Goal: Task Accomplishment & Management: Manage account settings

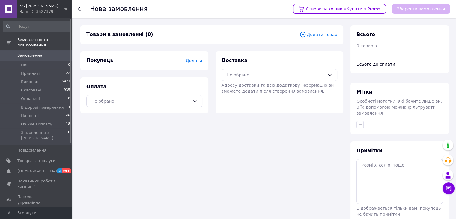
click at [319, 35] on span "Додати товар" at bounding box center [318, 34] width 38 height 7
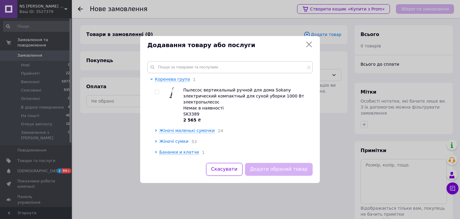
click at [164, 139] on span "Жіночі сумки" at bounding box center [173, 141] width 29 height 5
click at [171, 139] on span "Жіночі сумки" at bounding box center [173, 141] width 29 height 5
click at [173, 128] on span "Жіночі маленькі сумочки" at bounding box center [186, 130] width 55 height 5
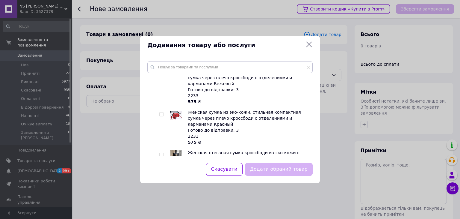
scroll to position [270, 0]
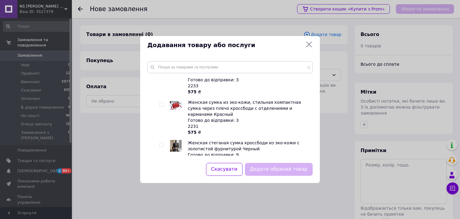
click at [162, 143] on input "checkbox" at bounding box center [161, 145] width 4 height 4
checkbox input "true"
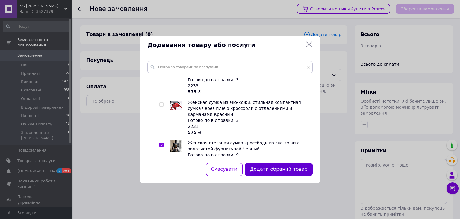
click at [286, 168] on button "Додати обраний товар" at bounding box center [279, 169] width 68 height 13
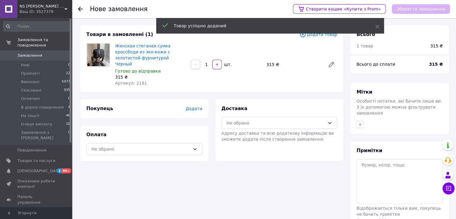
click at [197, 106] on span "Додати" at bounding box center [193, 108] width 16 height 5
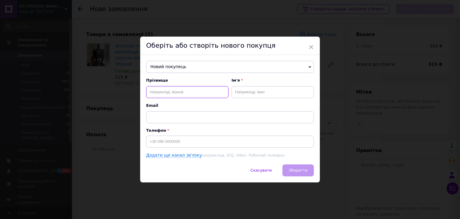
click at [162, 91] on input "text" at bounding box center [187, 92] width 82 height 12
paste input "[PERSON_NAME].0667353859"
drag, startPoint x: 202, startPoint y: 90, endPoint x: 225, endPoint y: 92, distance: 22.8
click at [225, 92] on input "[PERSON_NAME].0667353859" at bounding box center [187, 92] width 82 height 12
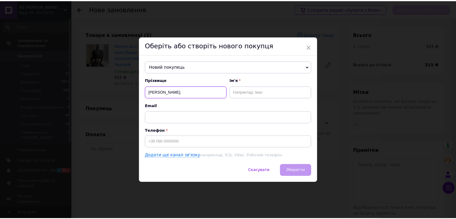
scroll to position [0, 0]
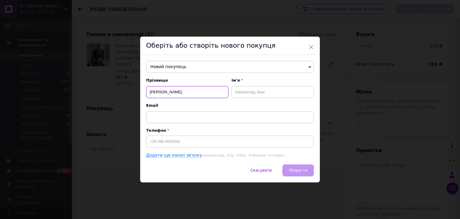
type input "[PERSON_NAME]."
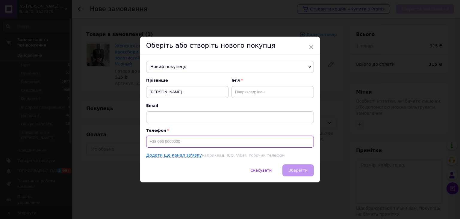
click at [160, 141] on input at bounding box center [230, 141] width 168 height 12
paste input "0667353859"
click at [149, 143] on input "0667353859" at bounding box center [230, 141] width 168 height 12
type input "[PHONE_NUMBER]"
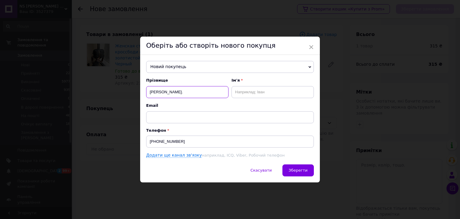
click at [207, 93] on input "[PERSON_NAME]." at bounding box center [187, 92] width 82 height 12
drag, startPoint x: 207, startPoint y: 93, endPoint x: 164, endPoint y: 95, distance: 43.5
click at [164, 95] on input "[PERSON_NAME]" at bounding box center [187, 92] width 82 height 12
type input "[PERSON_NAME]"
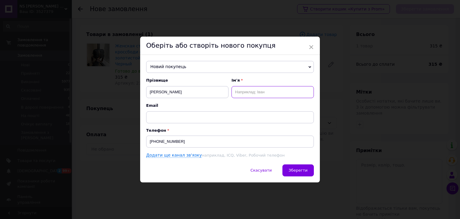
click at [249, 96] on input "text" at bounding box center [273, 92] width 82 height 12
paste input "[PERSON_NAME]"
drag, startPoint x: 262, startPoint y: 90, endPoint x: 252, endPoint y: 91, distance: 10.8
click at [252, 91] on input "[PERSON_NAME]" at bounding box center [273, 92] width 82 height 12
type input "Світлана"
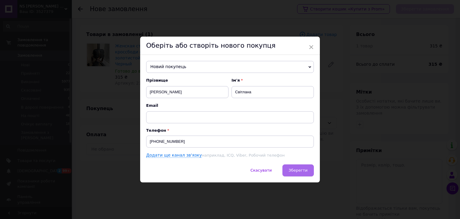
click at [298, 170] on span "Зберегти" at bounding box center [298, 170] width 19 height 4
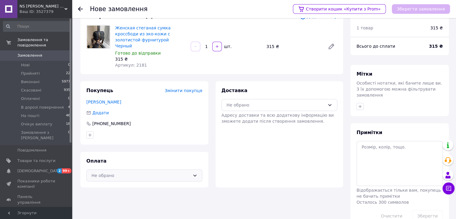
scroll to position [28, 0]
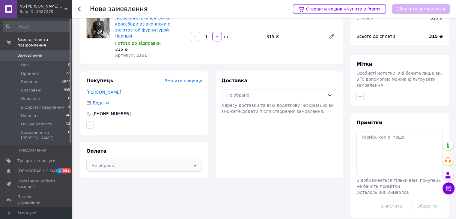
click at [143, 162] on div "Не обрано" at bounding box center [140, 165] width 99 height 7
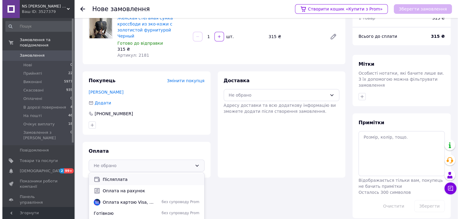
scroll to position [16, 0]
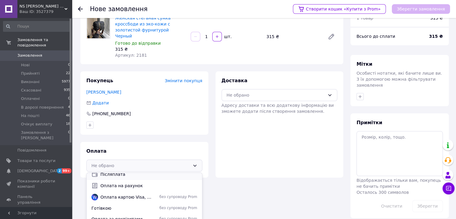
click at [142, 171] on div "Післяплата" at bounding box center [144, 173] width 115 height 11
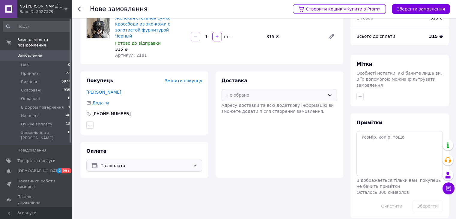
click at [248, 92] on div "Не обрано" at bounding box center [275, 95] width 99 height 7
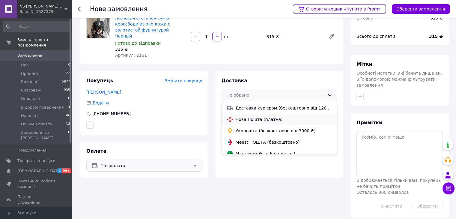
click at [255, 116] on span "Нова Пошта (платна)" at bounding box center [283, 119] width 97 height 6
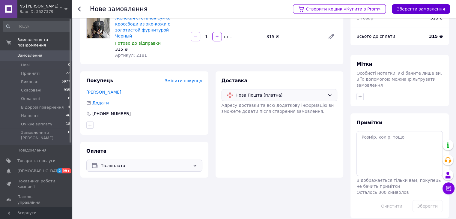
click at [407, 5] on button "Зберегти замовлення" at bounding box center [421, 9] width 58 height 10
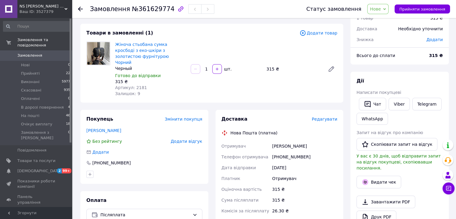
click at [326, 110] on div "Доставка Редагувати Нова Пошта (платна) Отримувач [PERSON_NAME] Телефон отримув…" at bounding box center [279, 203] width 128 height 187
click at [326, 117] on span "Редагувати" at bounding box center [324, 119] width 25 height 5
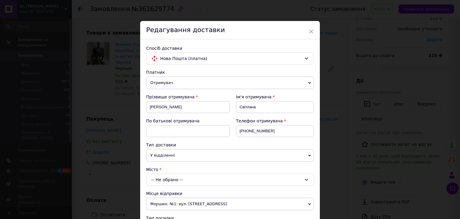
scroll to position [30, 0]
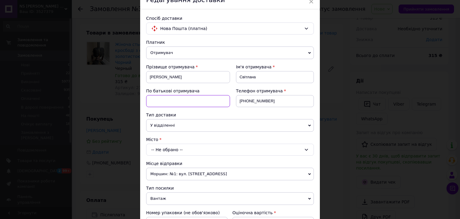
click at [149, 99] on input at bounding box center [188, 101] width 84 height 12
paste input "Миколаївна"
type input "Миколаївна"
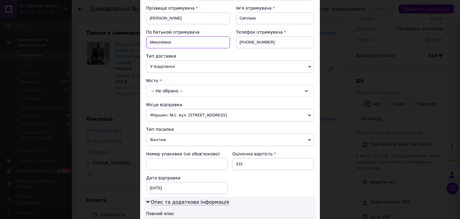
scroll to position [90, 0]
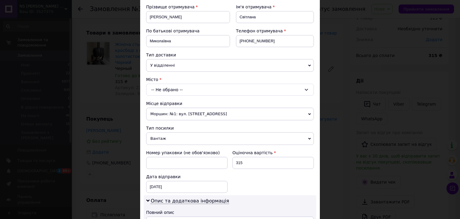
click at [153, 88] on div "-- Не обрано --" at bounding box center [230, 90] width 168 height 12
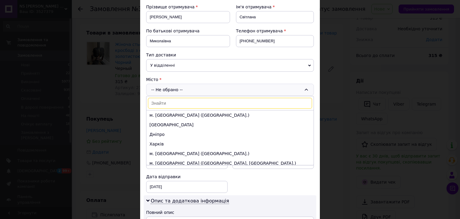
click at [159, 101] on input at bounding box center [230, 103] width 164 height 11
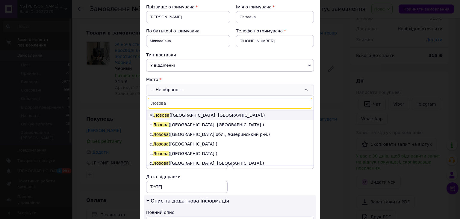
type input "Лозова"
click at [161, 114] on span "Лозова" at bounding box center [162, 115] width 16 height 5
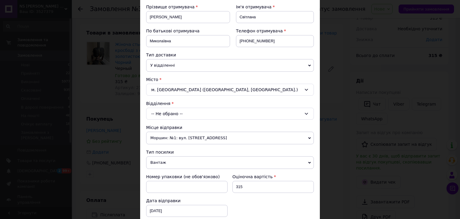
click at [161, 114] on div "-- Не обрано --" at bounding box center [230, 114] width 168 height 12
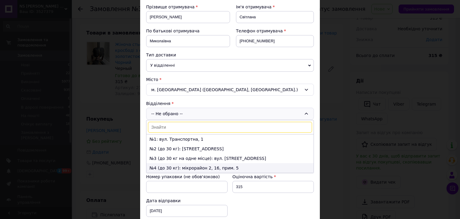
click at [164, 169] on li "№4 (до 30 кг): мікрорайон 2, 16, прим. 5" at bounding box center [230, 168] width 167 height 10
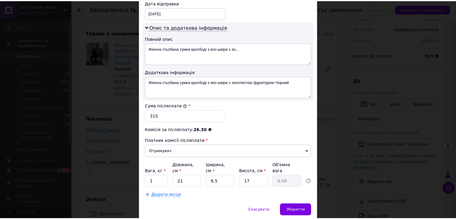
scroll to position [303, 0]
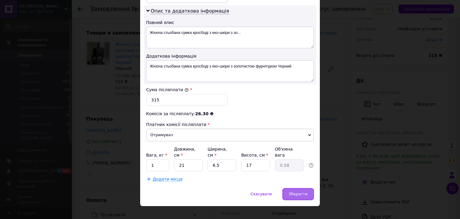
click at [308, 188] on div "Зберегти" at bounding box center [298, 194] width 31 height 12
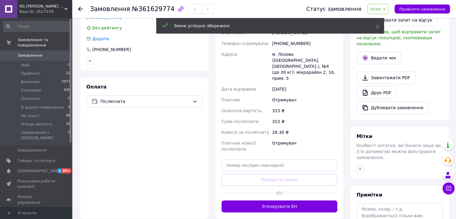
scroll to position [178, 0]
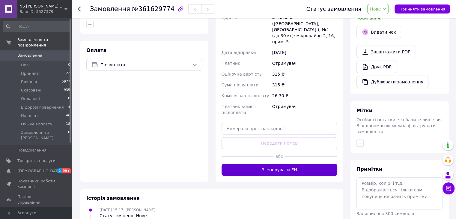
click at [289, 164] on button "Згенерувати ЕН" at bounding box center [279, 170] width 116 height 12
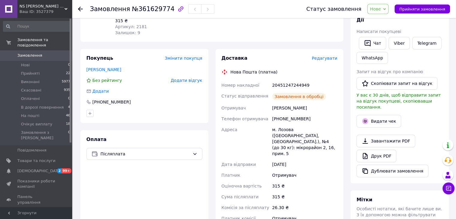
scroll to position [88, 0]
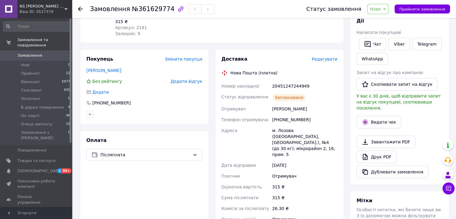
click at [380, 7] on span "Нове" at bounding box center [375, 9] width 11 height 5
click at [385, 19] on li "Прийнято" at bounding box center [391, 20] width 49 height 9
click at [81, 10] on icon at bounding box center [80, 9] width 5 height 5
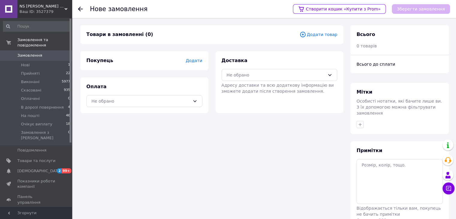
click at [325, 36] on span "Додати товар" at bounding box center [318, 34] width 38 height 7
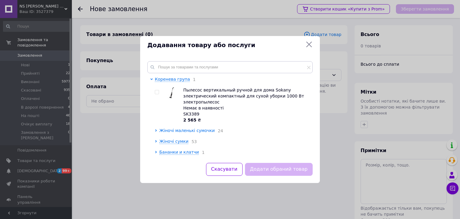
click at [165, 128] on span "Жіночі маленькі сумочки" at bounding box center [186, 130] width 55 height 5
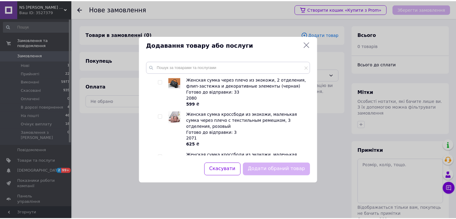
scroll to position [869, 0]
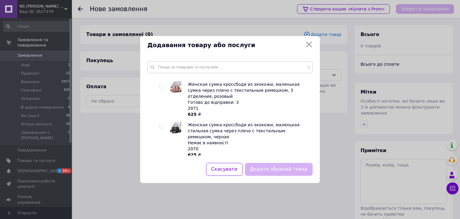
click at [162, 165] on input "checkbox" at bounding box center [161, 167] width 4 height 4
checkbox input "true"
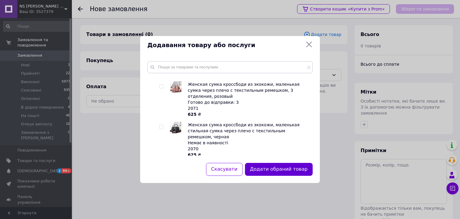
click at [277, 167] on button "Додати обраний товар" at bounding box center [279, 169] width 68 height 13
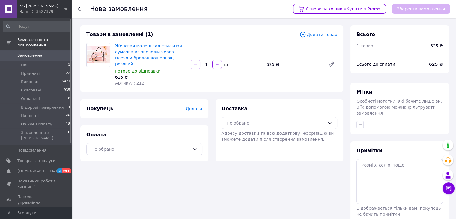
click at [195, 106] on span "Додати" at bounding box center [193, 108] width 16 height 5
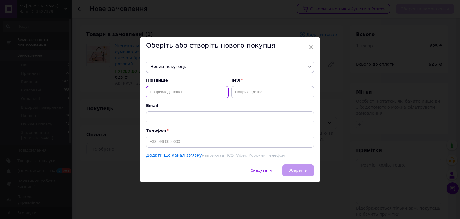
click at [154, 89] on input "text" at bounding box center [187, 92] width 82 height 12
paste input "[PERSON_NAME]"
drag, startPoint x: 171, startPoint y: 89, endPoint x: 161, endPoint y: 91, distance: 10.0
click at [161, 91] on input "[PERSON_NAME]" at bounding box center [187, 92] width 82 height 12
type input "Заєць"
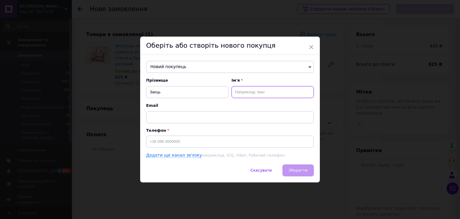
click at [242, 91] on input "text" at bounding box center [273, 92] width 82 height 12
paste input "[PERSON_NAME]"
type input "[PERSON_NAME]"
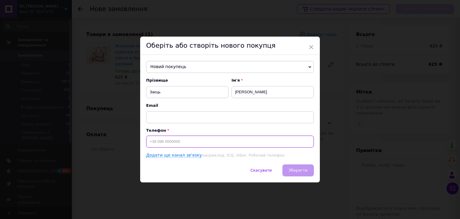
click at [158, 141] on input at bounding box center [230, 141] width 168 height 12
paste input "0665145199"
click at [147, 143] on input "0665145199" at bounding box center [230, 141] width 168 height 12
type input "[PHONE_NUMBER]"
click at [302, 172] on span "Зберегти" at bounding box center [298, 170] width 19 height 4
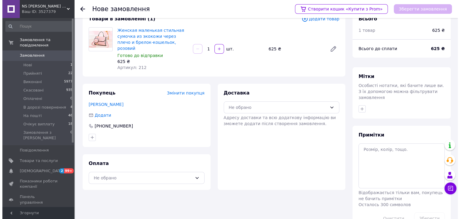
scroll to position [28, 0]
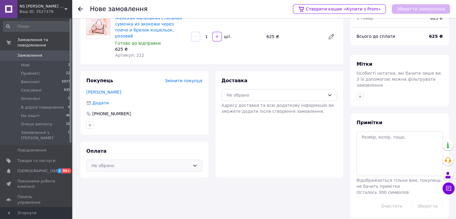
click at [193, 163] on icon at bounding box center [194, 165] width 5 height 5
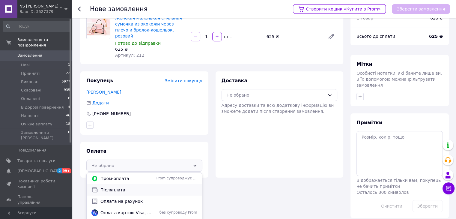
click at [126, 187] on span "Післяплата" at bounding box center [148, 190] width 97 height 6
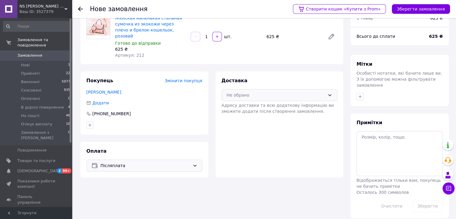
click at [274, 92] on div "Не обрано" at bounding box center [275, 95] width 99 height 7
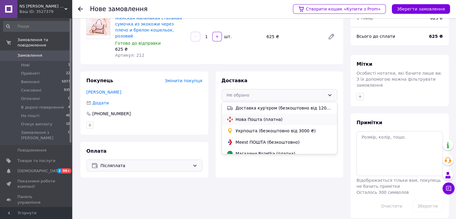
click at [268, 116] on div "Нова Пошта (платна)" at bounding box center [279, 119] width 108 height 7
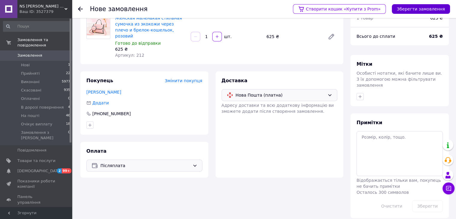
click at [416, 5] on button "Зберегти замовлення" at bounding box center [421, 9] width 58 height 10
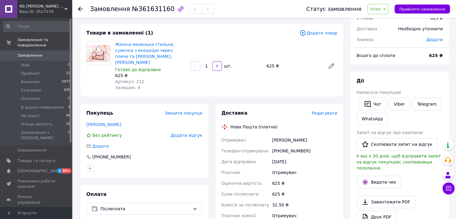
click at [324, 111] on span "Редагувати" at bounding box center [324, 113] width 25 height 5
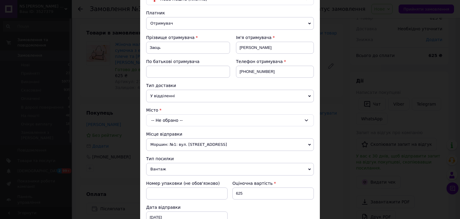
scroll to position [60, 0]
click at [156, 119] on div "-- Не обрано --" at bounding box center [230, 120] width 168 height 12
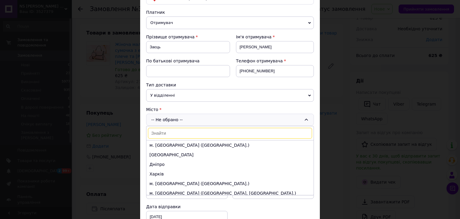
click at [155, 132] on input at bounding box center [230, 133] width 164 height 11
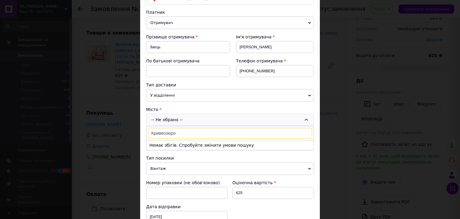
click at [163, 133] on input "Кривеозеро" at bounding box center [230, 133] width 164 height 11
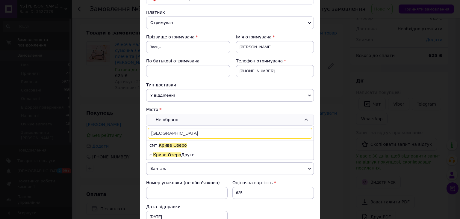
type input "[GEOGRAPHIC_DATA]"
click at [167, 147] on li "смт. [GEOGRAPHIC_DATA]" at bounding box center [230, 145] width 167 height 10
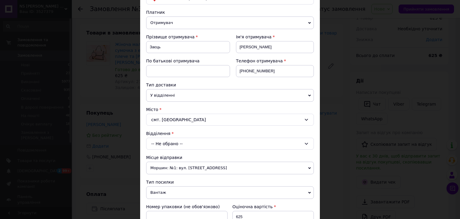
click at [167, 147] on div "-- Не обрано --" at bounding box center [230, 144] width 168 height 12
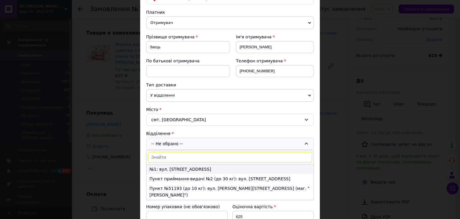
click at [169, 170] on li "№1: вул. [STREET_ADDRESS]" at bounding box center [230, 169] width 167 height 10
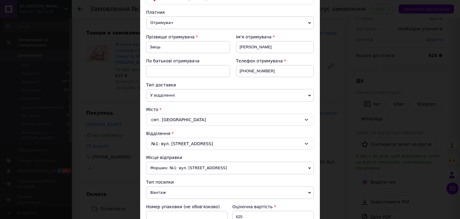
drag, startPoint x: 186, startPoint y: 118, endPoint x: 168, endPoint y: 121, distance: 18.0
click at [168, 121] on div "смт. [GEOGRAPHIC_DATA]" at bounding box center [230, 120] width 168 height 12
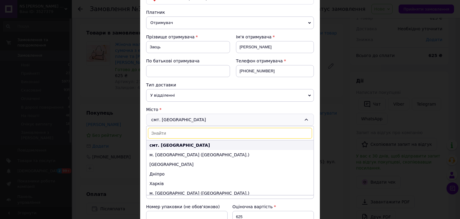
click at [179, 147] on li "смт. [GEOGRAPHIC_DATA]" at bounding box center [230, 145] width 167 height 10
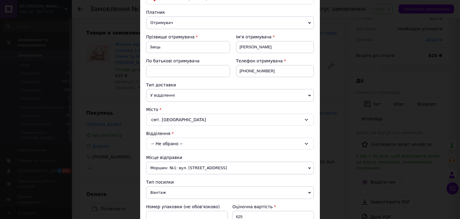
click at [180, 145] on div "-- Не обрано --" at bounding box center [230, 144] width 168 height 12
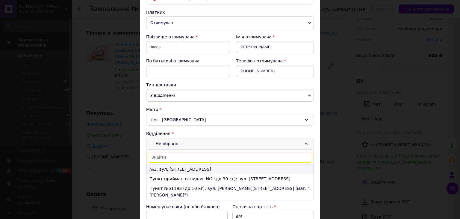
click at [181, 166] on li "№1: вул. [STREET_ADDRESS]" at bounding box center [230, 169] width 167 height 10
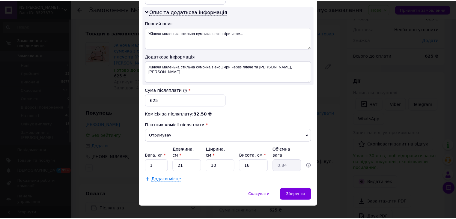
scroll to position [303, 0]
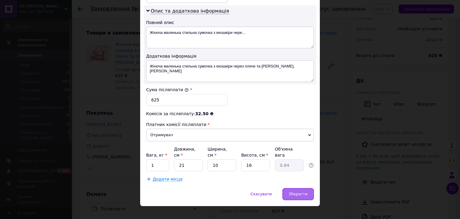
click at [299, 191] on span "Зберегти" at bounding box center [298, 193] width 19 height 4
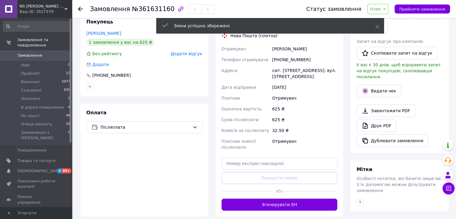
scroll to position [148, 0]
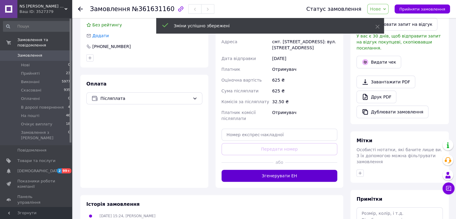
click at [297, 173] on button "Згенерувати ЕН" at bounding box center [279, 176] width 116 height 12
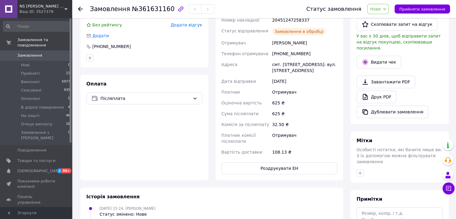
click at [380, 9] on span "Нове" at bounding box center [375, 9] width 11 height 5
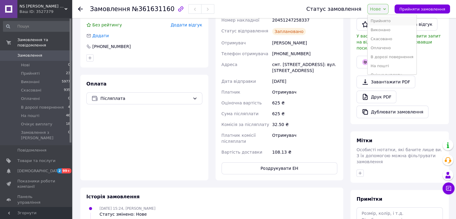
click at [387, 18] on li "Прийнято" at bounding box center [391, 20] width 49 height 9
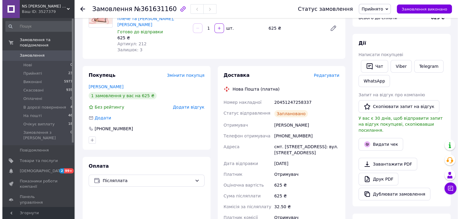
scroll to position [0, 0]
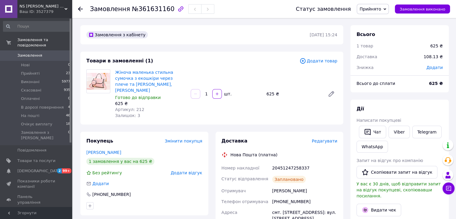
click at [79, 9] on use at bounding box center [80, 9] width 5 height 5
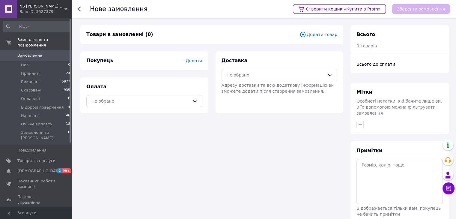
click at [326, 35] on span "Додати товар" at bounding box center [318, 34] width 38 height 7
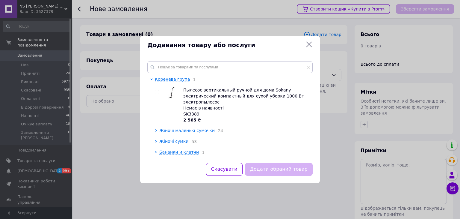
click at [168, 128] on span "Жіночі маленькі сумочки" at bounding box center [186, 130] width 55 height 5
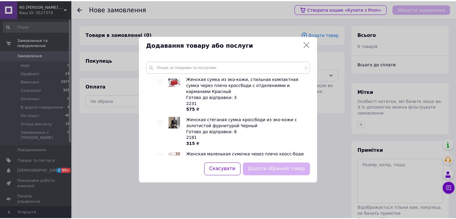
scroll to position [300, 0]
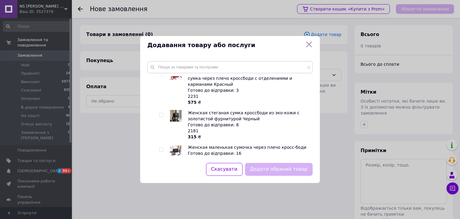
click at [162, 113] on input "checkbox" at bounding box center [161, 115] width 4 height 4
checkbox input "true"
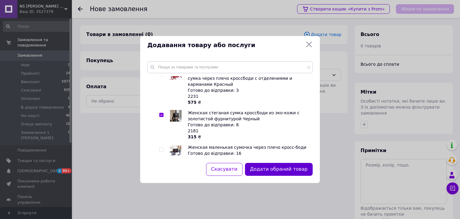
click at [272, 170] on button "Додати обраний товар" at bounding box center [279, 169] width 68 height 13
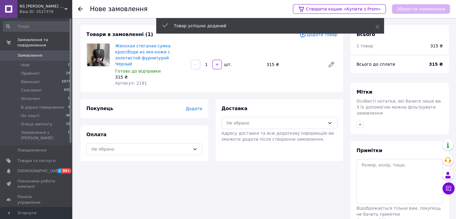
click at [193, 106] on span "Додати" at bounding box center [193, 108] width 16 height 5
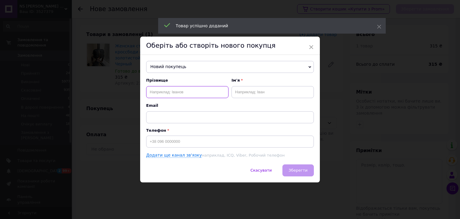
click at [154, 88] on input "text" at bounding box center [187, 92] width 82 height 12
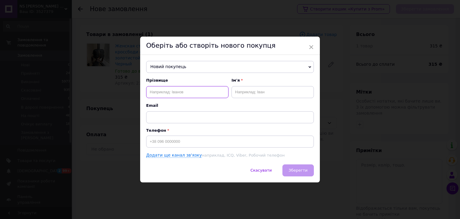
paste input "0661633226.[PERSON_NAME]"
drag, startPoint x: 202, startPoint y: 91, endPoint x: 186, endPoint y: 94, distance: 16.4
click at [186, 94] on input "0661633226.[PERSON_NAME]" at bounding box center [187, 92] width 82 height 12
type input "0661633226.[PERSON_NAME]"
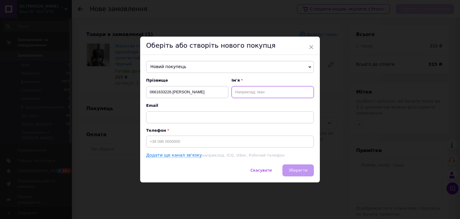
click at [243, 93] on input "text" at bounding box center [273, 92] width 82 height 12
paste input "[PERSON_NAME]"
type input "[PERSON_NAME]"
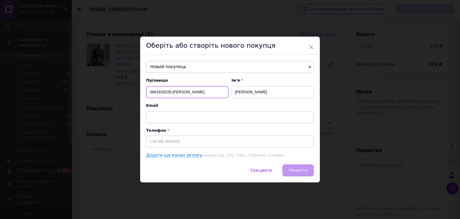
drag, startPoint x: 170, startPoint y: 92, endPoint x: 149, endPoint y: 91, distance: 21.0
click at [149, 91] on input "0661633226.[PERSON_NAME]" at bounding box center [187, 92] width 82 height 12
type input ".[PERSON_NAME]"
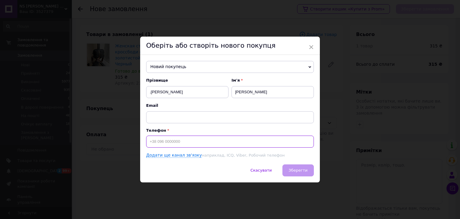
click at [159, 142] on input at bounding box center [230, 141] width 168 height 12
paste input "0661633226"
click at [149, 142] on input "0661633226" at bounding box center [230, 141] width 168 height 12
type input "[PHONE_NUMBER]"
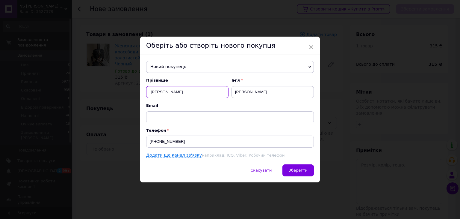
click at [152, 91] on input ".[PERSON_NAME]" at bounding box center [187, 92] width 82 height 12
click at [149, 92] on input ".[PERSON_NAME]" at bounding box center [187, 92] width 82 height 12
click at [151, 93] on input ".[PERSON_NAME]" at bounding box center [187, 92] width 82 height 12
type input "[PERSON_NAME]"
click at [307, 167] on button "Зберегти" at bounding box center [298, 170] width 31 height 12
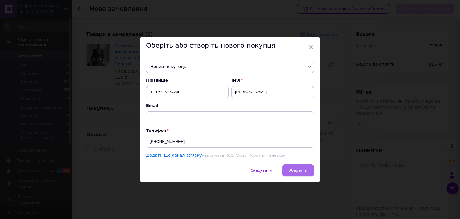
click at [295, 169] on span "Зберегти" at bounding box center [298, 170] width 19 height 4
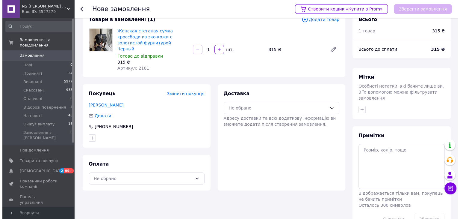
scroll to position [28, 0]
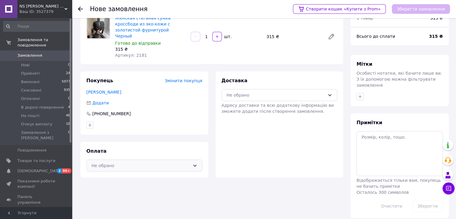
click at [177, 162] on div "Не обрано" at bounding box center [140, 165] width 99 height 7
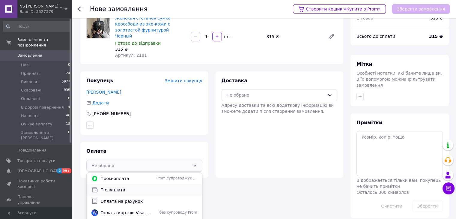
click at [153, 187] on span "Післяплата" at bounding box center [148, 190] width 97 height 6
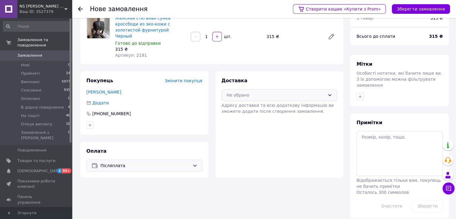
click at [259, 92] on div "Не обрано" at bounding box center [275, 95] width 99 height 7
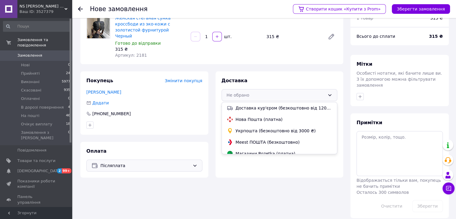
click at [260, 116] on span "Нова Пошта (платна)" at bounding box center [283, 119] width 97 height 6
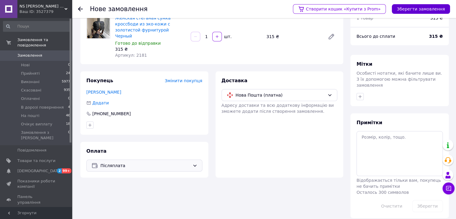
click at [406, 9] on button "Зберегти замовлення" at bounding box center [421, 9] width 58 height 10
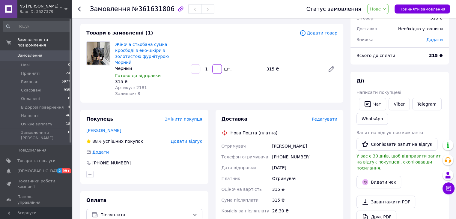
click at [324, 117] on span "Редагувати" at bounding box center [324, 119] width 25 height 5
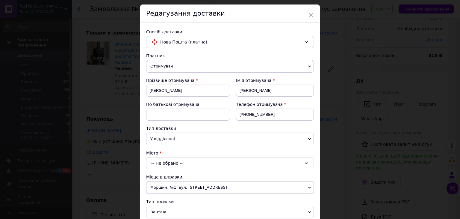
scroll to position [30, 0]
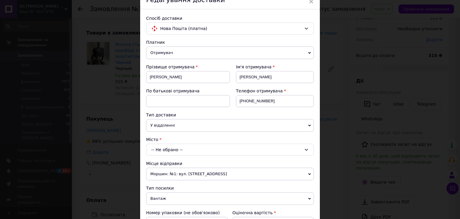
click at [160, 142] on div "Місто -- Не обрано --" at bounding box center [230, 145] width 168 height 19
click at [163, 149] on div "-- Не обрано --" at bounding box center [230, 150] width 168 height 12
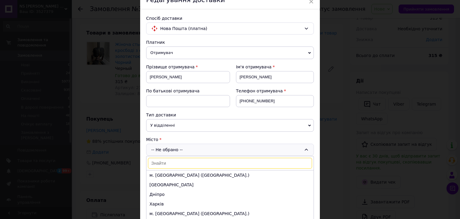
click at [158, 162] on input at bounding box center [230, 163] width 164 height 11
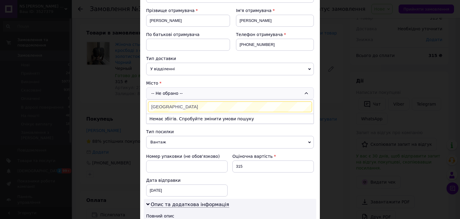
scroll to position [90, 0]
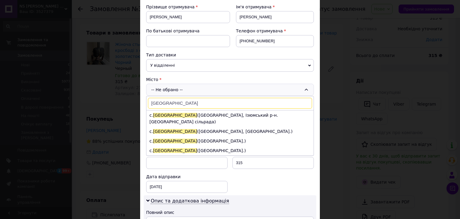
type input "[GEOGRAPHIC_DATA]"
click at [186, 136] on li "с. [GEOGRAPHIC_DATA] ([GEOGRAPHIC_DATA].)" at bounding box center [230, 141] width 167 height 10
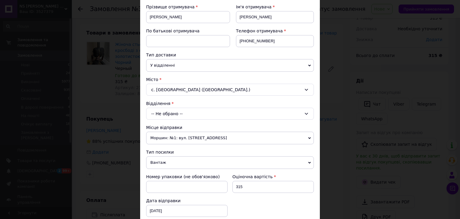
click at [168, 111] on div "-- Не обрано --" at bounding box center [230, 114] width 168 height 12
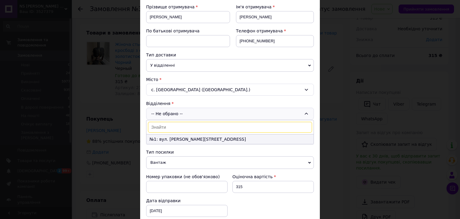
click at [167, 140] on li "№1: вул. [PERSON_NAME][STREET_ADDRESS]" at bounding box center [230, 139] width 167 height 10
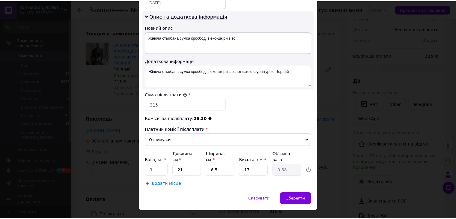
scroll to position [303, 0]
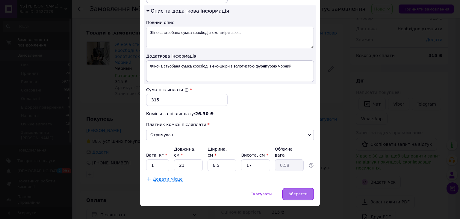
click at [301, 191] on span "Зберегти" at bounding box center [298, 193] width 19 height 4
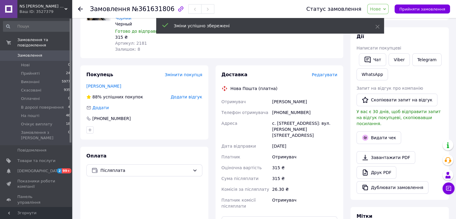
scroll to position [118, 0]
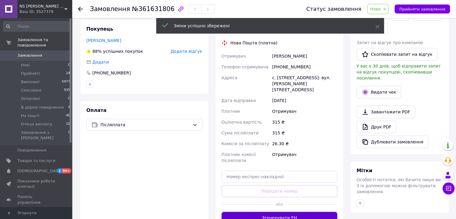
click at [287, 212] on button "Згенерувати ЕН" at bounding box center [279, 218] width 116 height 12
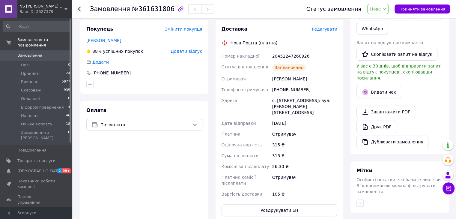
click at [380, 9] on span "Нове" at bounding box center [375, 9] width 11 height 5
click at [385, 20] on li "Прийнято" at bounding box center [391, 20] width 49 height 9
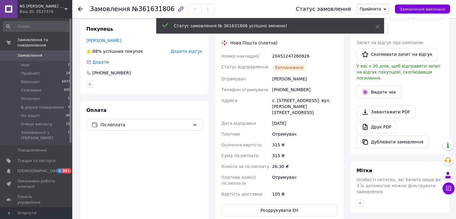
click at [80, 9] on use at bounding box center [80, 9] width 5 height 5
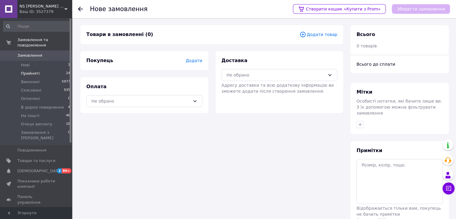
click at [25, 71] on span "Прийняті" at bounding box center [30, 73] width 19 height 5
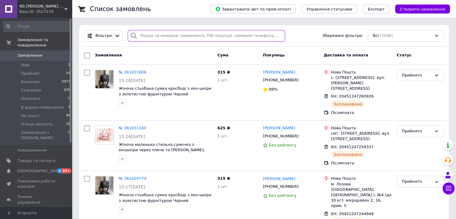
click at [151, 36] on input "search" at bounding box center [206, 36] width 157 height 12
paste input "20451245546266"
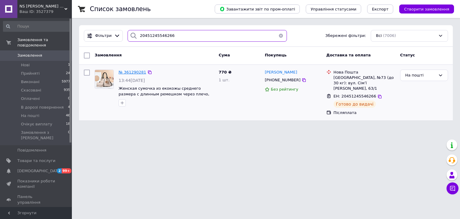
type input "20451245546266"
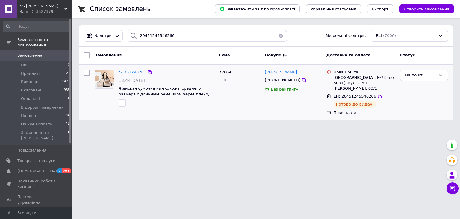
click at [129, 72] on span "№ 361290281" at bounding box center [133, 72] width 28 height 4
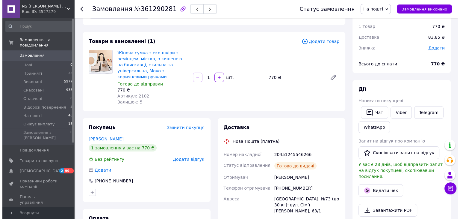
scroll to position [30, 0]
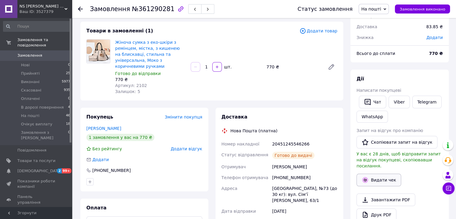
click at [379, 175] on button "Видати чек" at bounding box center [378, 179] width 45 height 13
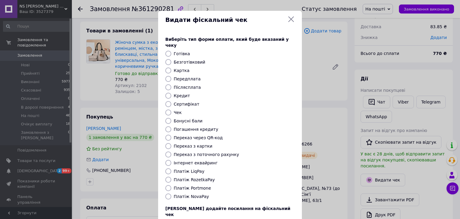
click at [166, 84] on input "Післясплата" at bounding box center [168, 87] width 6 height 6
radio input "true"
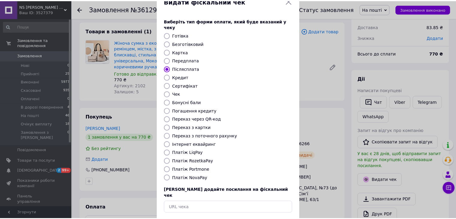
scroll to position [38, 0]
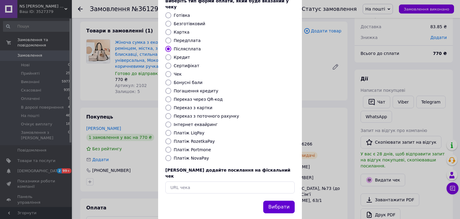
click at [274, 200] on button "Вибрати" at bounding box center [278, 206] width 31 height 13
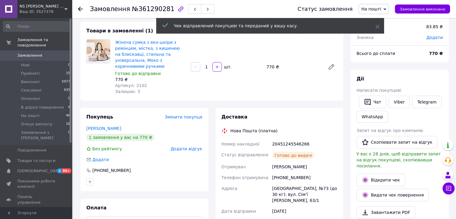
click at [381, 10] on span "На пошті" at bounding box center [371, 9] width 20 height 5
click at [391, 32] on li "Виконано" at bounding box center [383, 29] width 49 height 9
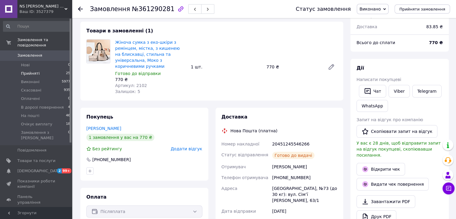
click at [30, 71] on span "Прийняті" at bounding box center [30, 73] width 19 height 5
